Goal: Transaction & Acquisition: Book appointment/travel/reservation

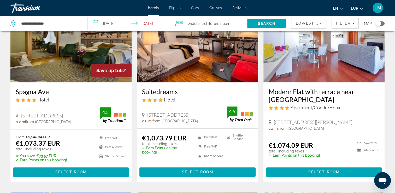
scroll to position [261, 0]
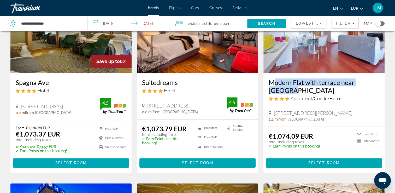
drag, startPoint x: 266, startPoint y: 83, endPoint x: 374, endPoint y: 84, distance: 107.6
click at [374, 84] on div "Modern Flat with terrace near [GEOGRAPHIC_DATA] Apartment/Condo/Home [STREET_AD…" at bounding box center [323, 99] width 121 height 53
drag, startPoint x: 374, startPoint y: 84, endPoint x: 362, endPoint y: 83, distance: 11.5
copy h3 "Modern Flat with terrace near [GEOGRAPHIC_DATA]"
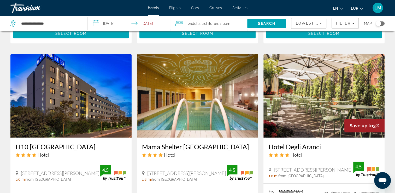
scroll to position [418, 0]
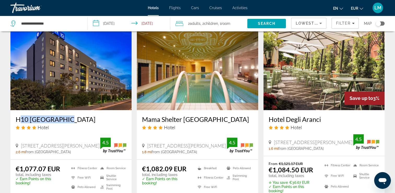
drag, startPoint x: 13, startPoint y: 118, endPoint x: 65, endPoint y: 116, distance: 51.5
click at [65, 116] on div "H10 [GEOGRAPHIC_DATA] Hotel [STREET_ADDRESS][PERSON_NAME], [GEOGRAPHIC_DATA] 2.…" at bounding box center [70, 134] width 121 height 49
drag, startPoint x: 65, startPoint y: 116, endPoint x: 55, endPoint y: 116, distance: 9.4
copy h3 "H10 [GEOGRAPHIC_DATA]"
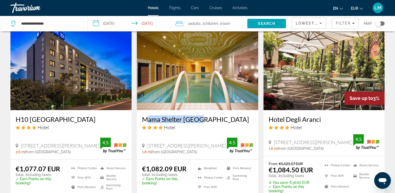
drag, startPoint x: 173, startPoint y: 118, endPoint x: 202, endPoint y: 122, distance: 28.7
click at [202, 122] on div "Mama Shelter [GEOGRAPHIC_DATA] Hotel [STREET_ADDRESS][PERSON_NAME], [GEOGRAPHIC…" at bounding box center [197, 134] width 121 height 49
drag, startPoint x: 202, startPoint y: 122, endPoint x: 196, endPoint y: 122, distance: 5.8
copy h3 "Mama Shelter [GEOGRAPHIC_DATA]"
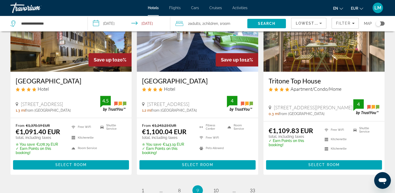
scroll to position [627, 0]
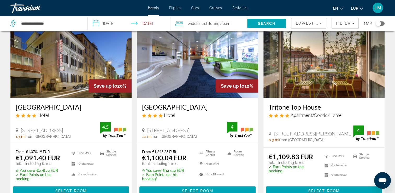
drag, startPoint x: 15, startPoint y: 106, endPoint x: 72, endPoint y: 109, distance: 57.5
click at [72, 109] on div "[GEOGRAPHIC_DATA] Hotel [STREET_ADDRESS] 1.3 mi from [GEOGRAPHIC_DATA] from hot…" at bounding box center [70, 121] width 121 height 46
drag, startPoint x: 72, startPoint y: 109, endPoint x: 56, endPoint y: 109, distance: 16.2
copy h3 "[GEOGRAPHIC_DATA]"
drag, startPoint x: 267, startPoint y: 108, endPoint x: 325, endPoint y: 104, distance: 57.6
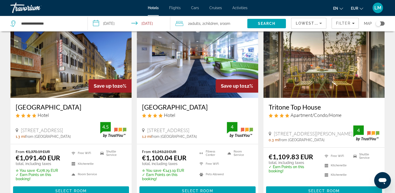
click at [325, 104] on div "Tritone Top House Apartment/Condo/Home [STREET_ADDRESS][PERSON_NAME] 0.3 mi fro…" at bounding box center [323, 122] width 121 height 49
drag, startPoint x: 325, startPoint y: 104, endPoint x: 301, endPoint y: 109, distance: 24.5
copy h3 "Tritone Top House"
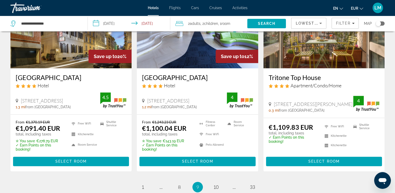
scroll to position [730, 0]
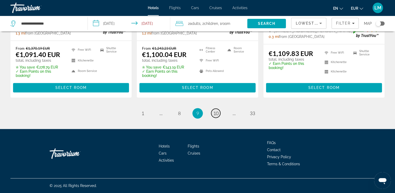
click at [216, 112] on span "10" at bounding box center [215, 113] width 5 height 6
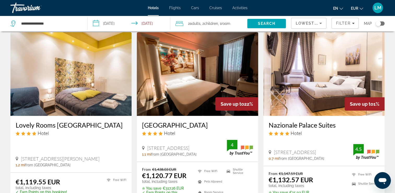
scroll to position [26, 0]
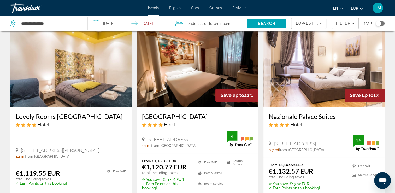
drag, startPoint x: 141, startPoint y: 116, endPoint x: 211, endPoint y: 116, distance: 70.0
click at [211, 116] on div "[GEOGRAPHIC_DATA] Hotel [STREET_ADDRESS], [GEOGRAPHIC_DATA] 1.1 mi from [GEOGRA…" at bounding box center [197, 130] width 121 height 46
drag, startPoint x: 211, startPoint y: 116, endPoint x: 197, endPoint y: 119, distance: 13.5
copy h3 "[GEOGRAPHIC_DATA]"
drag, startPoint x: 292, startPoint y: 117, endPoint x: 335, endPoint y: 116, distance: 43.1
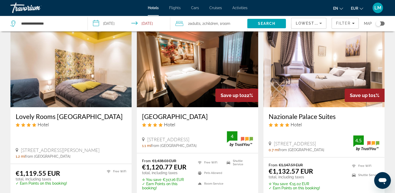
click at [335, 116] on div "Nazionale Palace Suites Hotel [STREET_ADDRESS] 0.7 mi from [GEOGRAPHIC_DATA] fr…" at bounding box center [323, 132] width 121 height 50
drag, startPoint x: 335, startPoint y: 116, endPoint x: 324, endPoint y: 117, distance: 11.3
copy h3 "Nazionale Palace Suites"
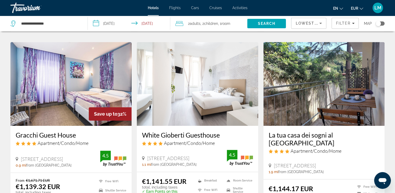
scroll to position [235, 0]
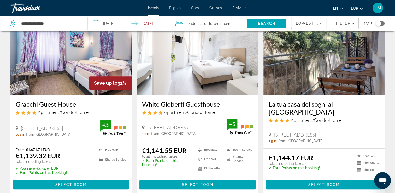
drag, startPoint x: 14, startPoint y: 104, endPoint x: 89, endPoint y: 108, distance: 74.8
click at [89, 108] on div "Gracchi Guest House Apartment/Condo/Home [STREET_ADDRESS] 0.9 mi from [GEOGRAPH…" at bounding box center [70, 118] width 121 height 46
drag, startPoint x: 89, startPoint y: 108, endPoint x: 68, endPoint y: 105, distance: 21.0
copy h3 "Gracchi Guest House"
drag, startPoint x: 154, startPoint y: 101, endPoint x: 222, endPoint y: 102, distance: 68.4
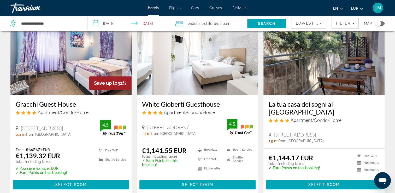
click at [222, 102] on div "White Gioberti Guesthouse Apartment/Condo/Home [GEOGRAPHIC_DATA], [GEOGRAPHIC_D…" at bounding box center [197, 118] width 121 height 46
drag, startPoint x: 222, startPoint y: 102, endPoint x: 214, endPoint y: 104, distance: 8.2
copy h3 "White Gioberti Guesthouse"
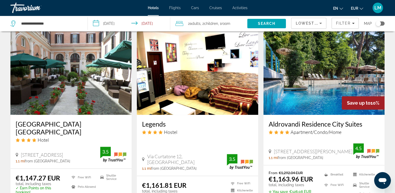
scroll to position [418, 0]
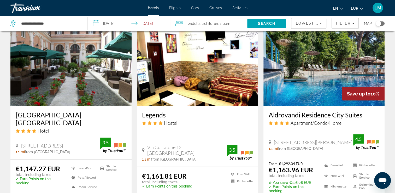
drag, startPoint x: 14, startPoint y: 113, endPoint x: 126, endPoint y: 115, distance: 111.5
click at [126, 115] on div "[GEOGRAPHIC_DATA] [GEOGRAPHIC_DATA] Hotel [STREET_ADDRESS] 1.1 mi from [GEOGRAP…" at bounding box center [70, 132] width 121 height 54
drag, startPoint x: 126, startPoint y: 115, endPoint x: 115, endPoint y: 114, distance: 10.2
copy h3 "[GEOGRAPHIC_DATA] [GEOGRAPHIC_DATA]"
drag, startPoint x: 155, startPoint y: 116, endPoint x: 166, endPoint y: 116, distance: 10.2
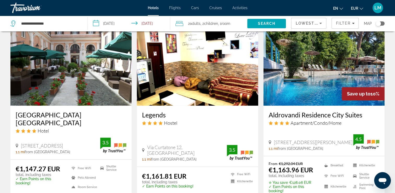
click at [166, 116] on div "Legends Hostel [GEOGRAPHIC_DATA], [GEOGRAPHIC_DATA] 1.1 mi from [GEOGRAPHIC_DAT…" at bounding box center [197, 135] width 121 height 61
drag, startPoint x: 166, startPoint y: 116, endPoint x: 161, endPoint y: 115, distance: 4.4
drag, startPoint x: 267, startPoint y: 114, endPoint x: 370, endPoint y: 109, distance: 102.5
click at [370, 109] on div "Aldrovandi Residence City Suites Apartment/Condo/Home [STREET_ADDRESS][PERSON_N…" at bounding box center [323, 130] width 121 height 50
drag, startPoint x: 370, startPoint y: 109, endPoint x: 353, endPoint y: 115, distance: 17.5
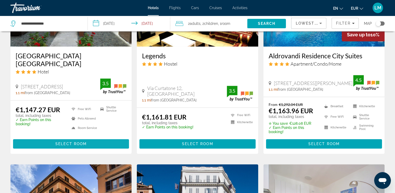
scroll to position [444, 0]
